Goal: Information Seeking & Learning: Understand process/instructions

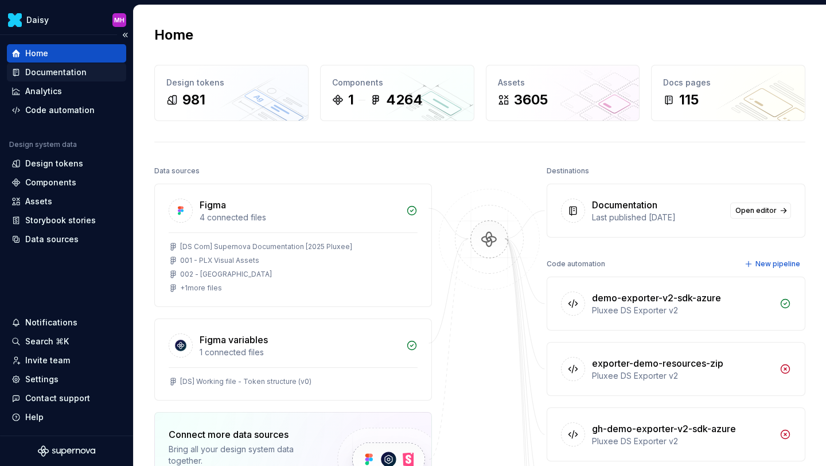
click at [61, 71] on div "Documentation" at bounding box center [55, 72] width 61 height 11
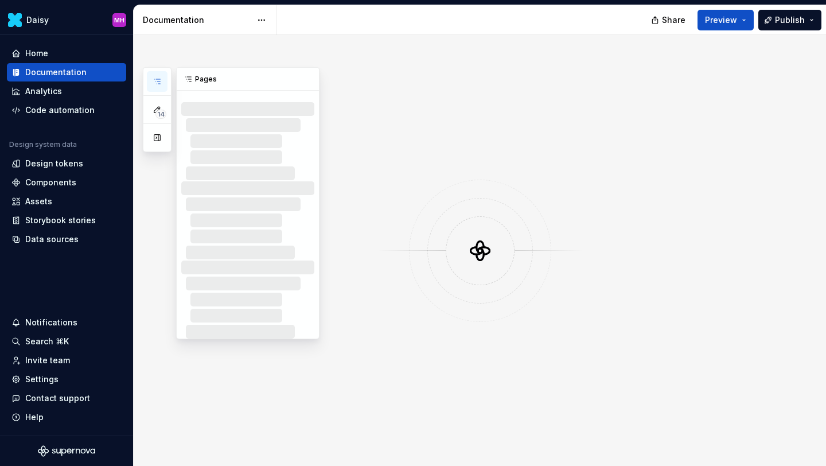
click at [161, 78] on icon "button" at bounding box center [157, 81] width 9 height 9
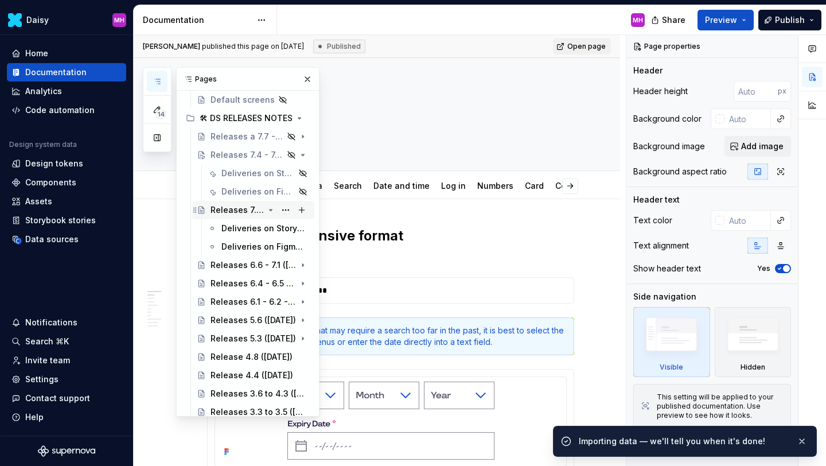
scroll to position [624, 0]
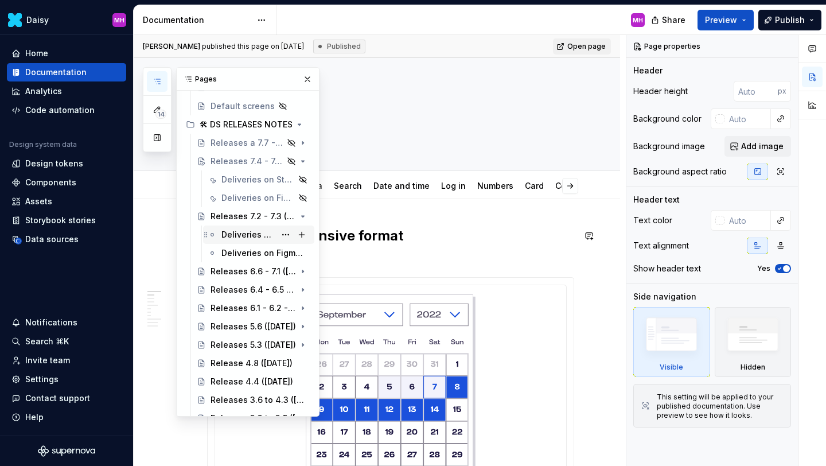
click at [236, 234] on div "Deliveries on Storybook library (Responsive only)" at bounding box center [248, 234] width 54 height 11
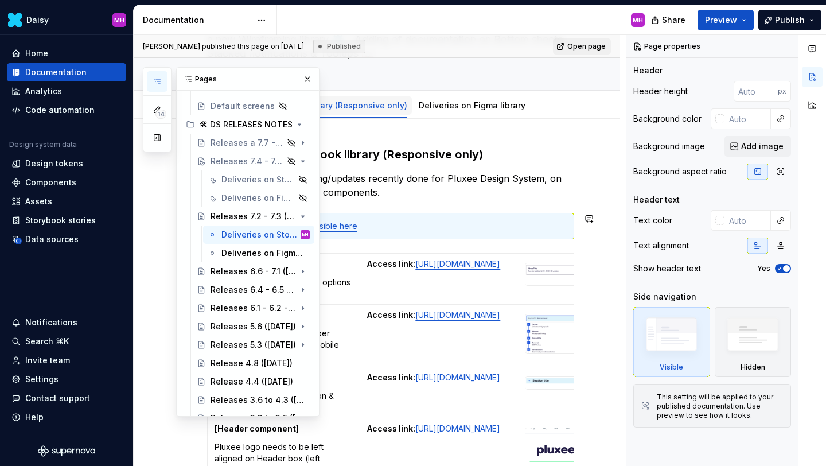
scroll to position [136, 0]
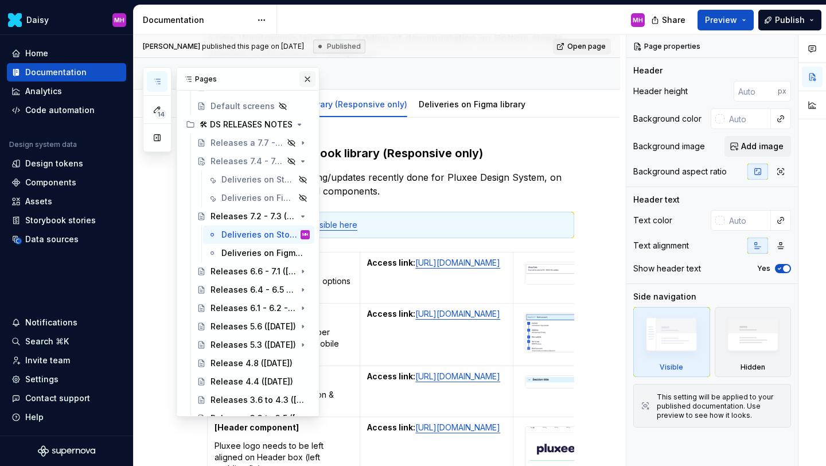
click at [308, 79] on button "button" at bounding box center [307, 79] width 16 height 16
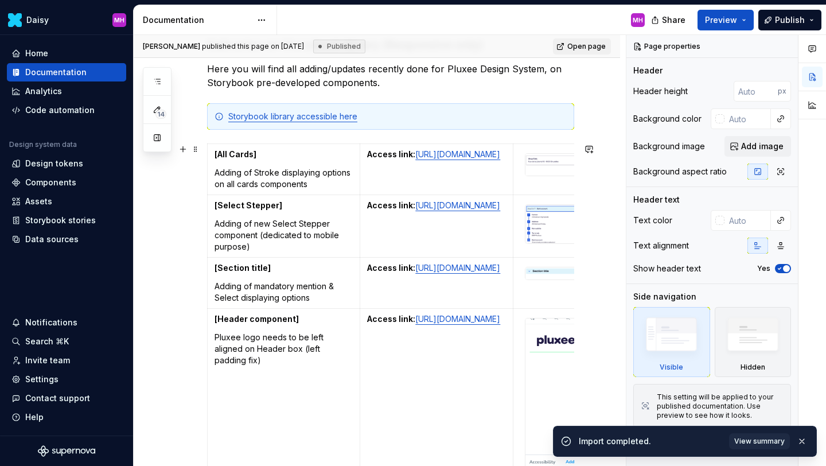
scroll to position [254, 0]
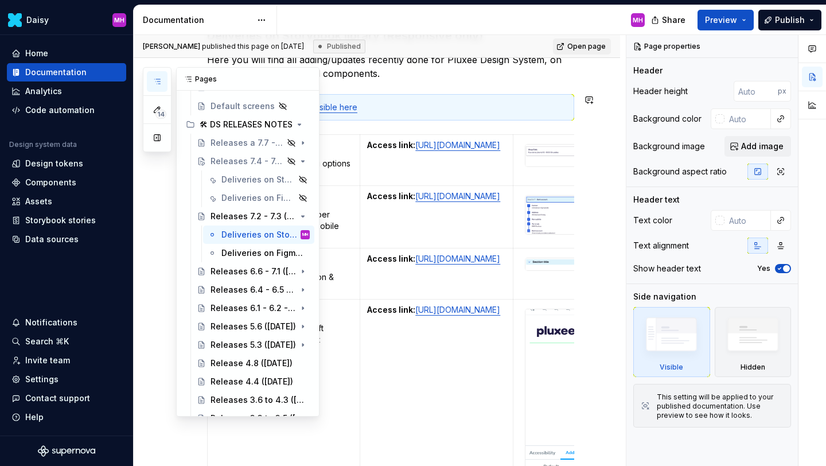
click at [154, 84] on icon "button" at bounding box center [157, 81] width 9 height 9
click at [311, 79] on button "button" at bounding box center [307, 79] width 16 height 16
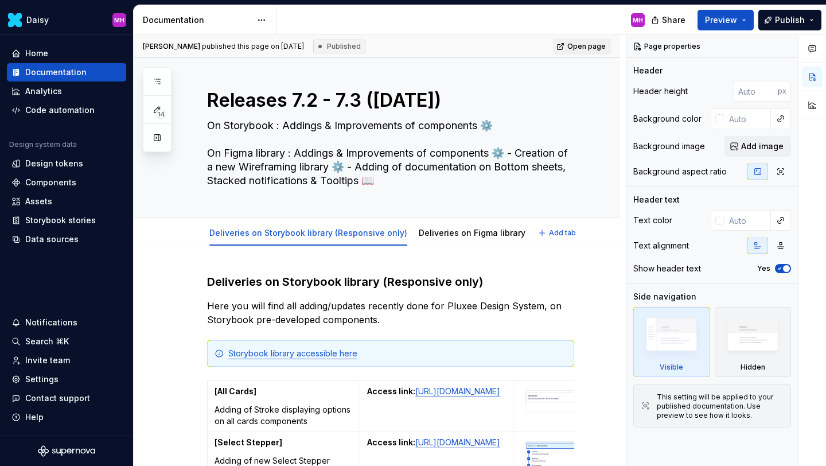
scroll to position [0, 0]
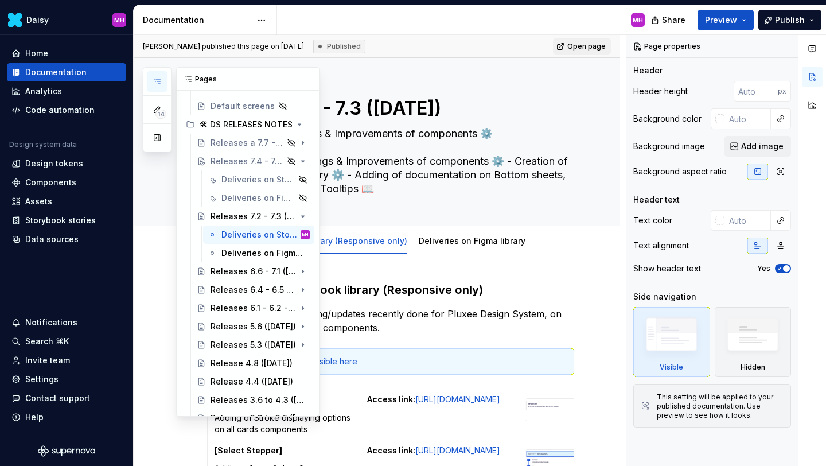
click at [158, 85] on icon "button" at bounding box center [157, 81] width 9 height 9
click at [249, 175] on div "Deliveries on Storybook library (Responsive only)" at bounding box center [241, 179] width 41 height 11
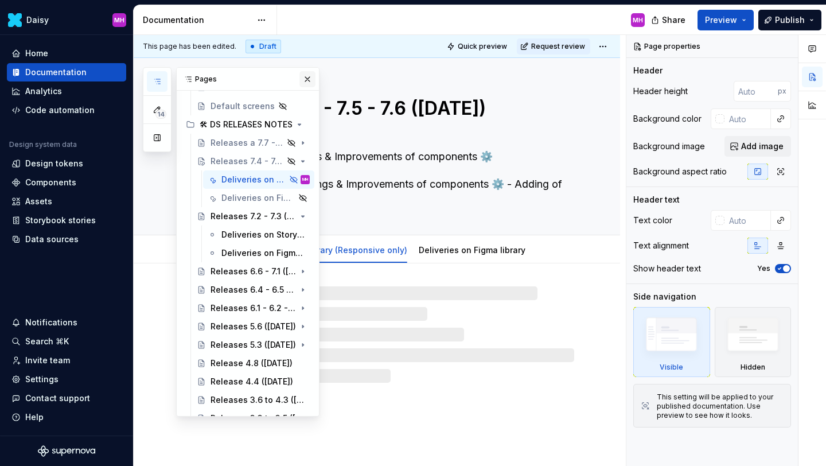
click at [308, 79] on button "button" at bounding box center [307, 79] width 16 height 16
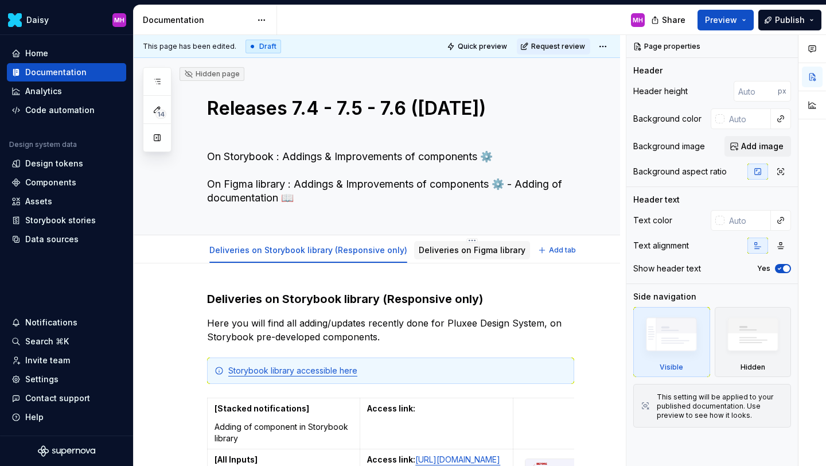
click at [443, 251] on link "Deliveries on Figma library" at bounding box center [472, 250] width 107 height 10
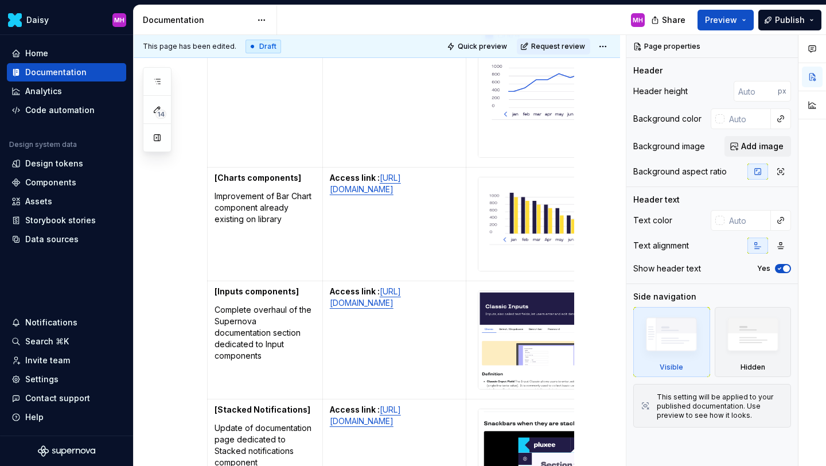
scroll to position [734, 0]
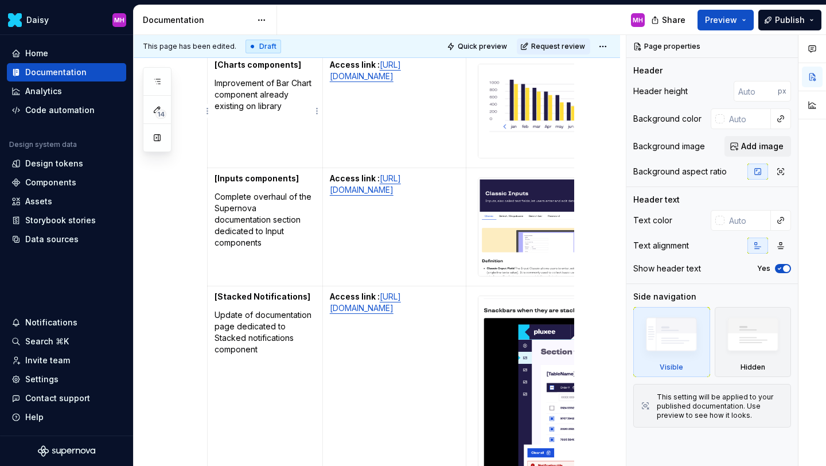
type textarea "*"
